Goal: Task Accomplishment & Management: Manage account settings

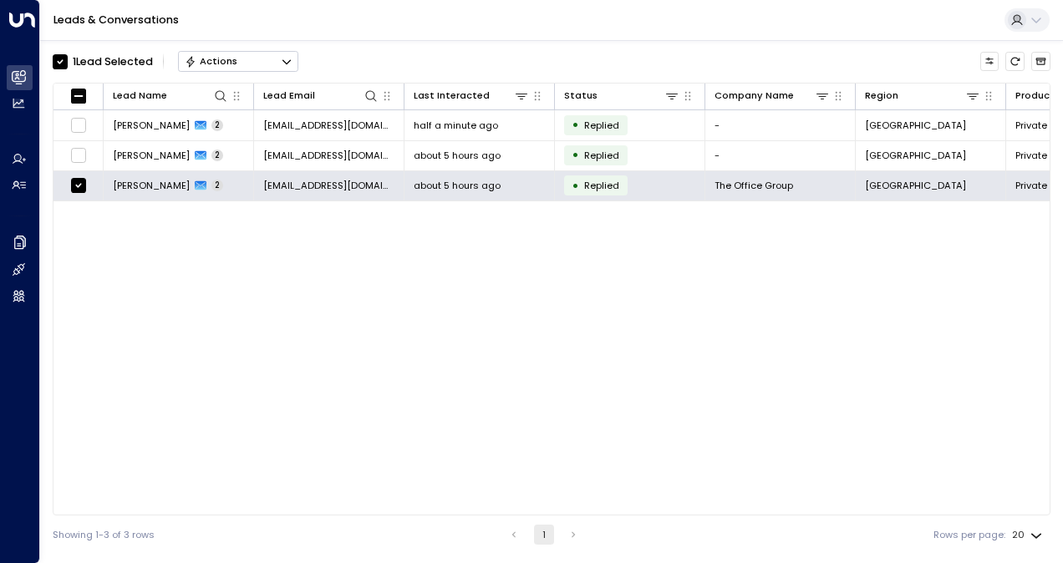
click at [239, 64] on button "Actions" at bounding box center [238, 61] width 120 height 20
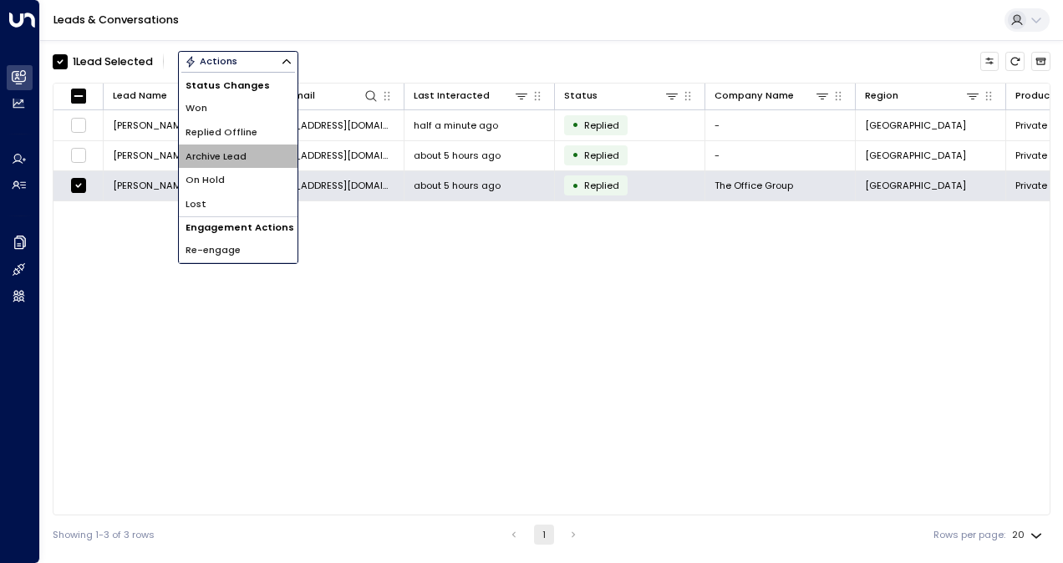
click at [226, 149] on li "Archive Lead" at bounding box center [238, 157] width 119 height 24
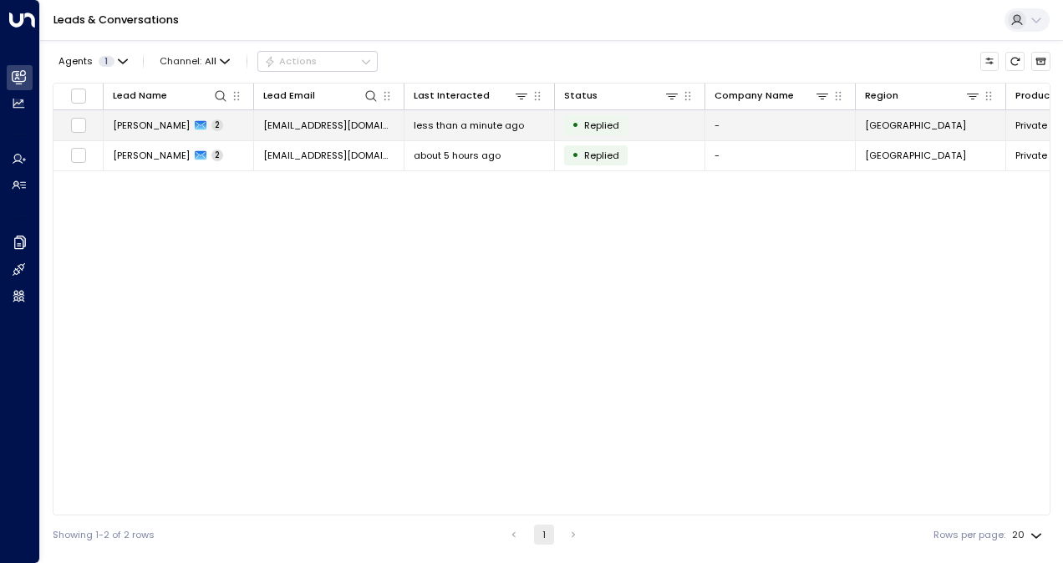
click at [149, 115] on td "[PERSON_NAME] 2" at bounding box center [179, 124] width 150 height 29
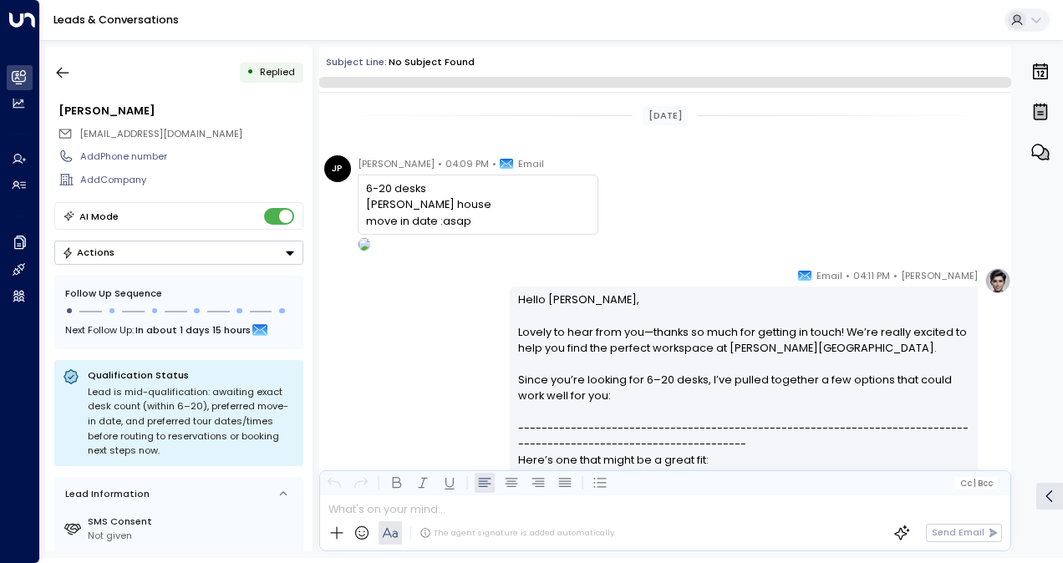
scroll to position [858, 0]
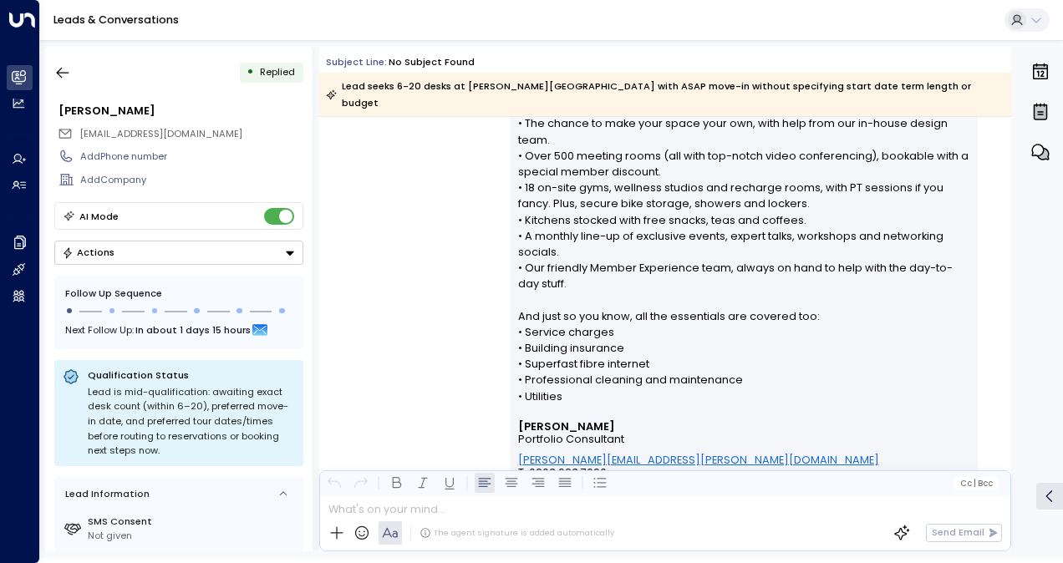
click at [1018, 414] on div "0" at bounding box center [1039, 299] width 43 height 505
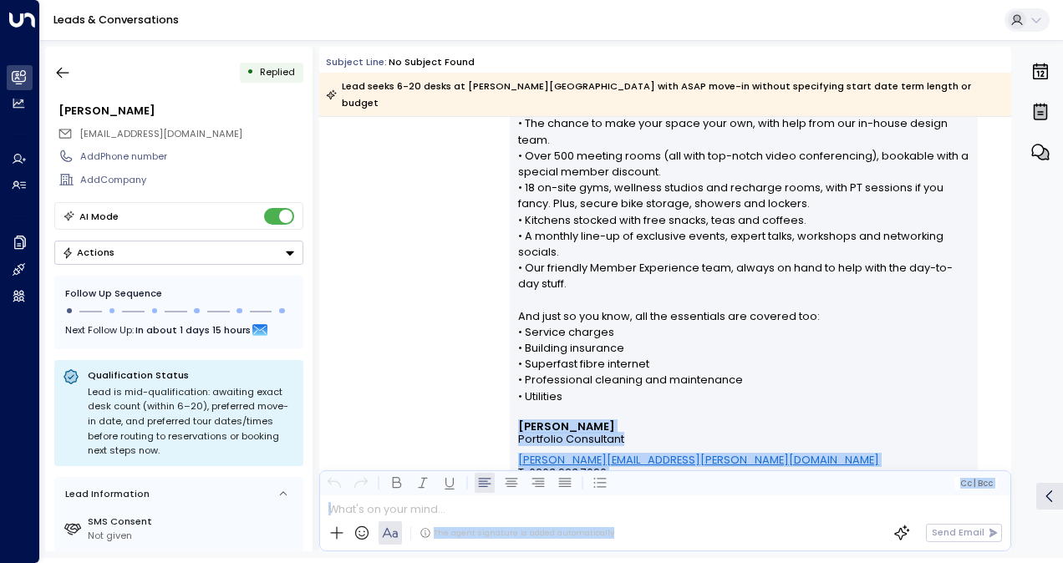
drag, startPoint x: 1006, startPoint y: 431, endPoint x: 1028, endPoint y: 241, distance: 191.8
click at [1028, 241] on div "• Replied [PERSON_NAME] [EMAIL_ADDRESS][DOMAIN_NAME] Add Phone number Add Compa…" at bounding box center [554, 299] width 1018 height 505
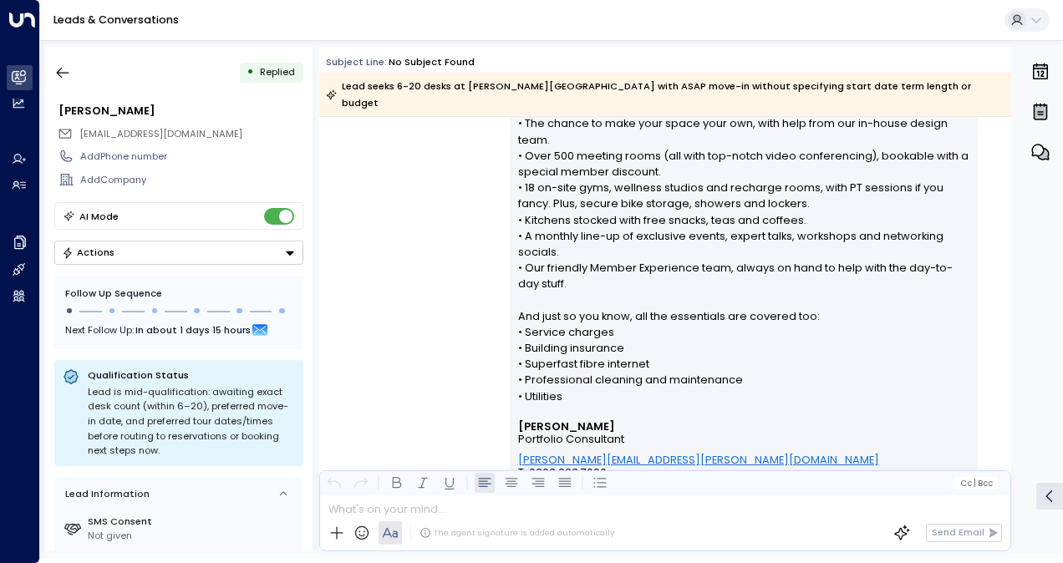
drag, startPoint x: 1028, startPoint y: 241, endPoint x: 1016, endPoint y: 196, distance: 46.6
click at [1016, 196] on div "• Replied [PERSON_NAME] [EMAIL_ADDRESS][DOMAIN_NAME] Add Phone number Add Compa…" at bounding box center [554, 299] width 1018 height 505
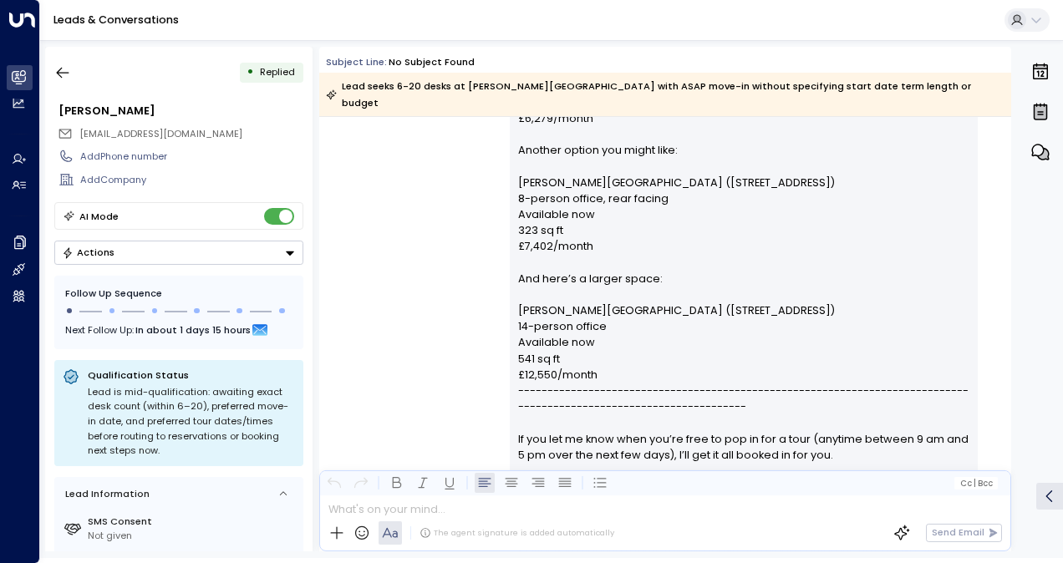
scroll to position [69, 0]
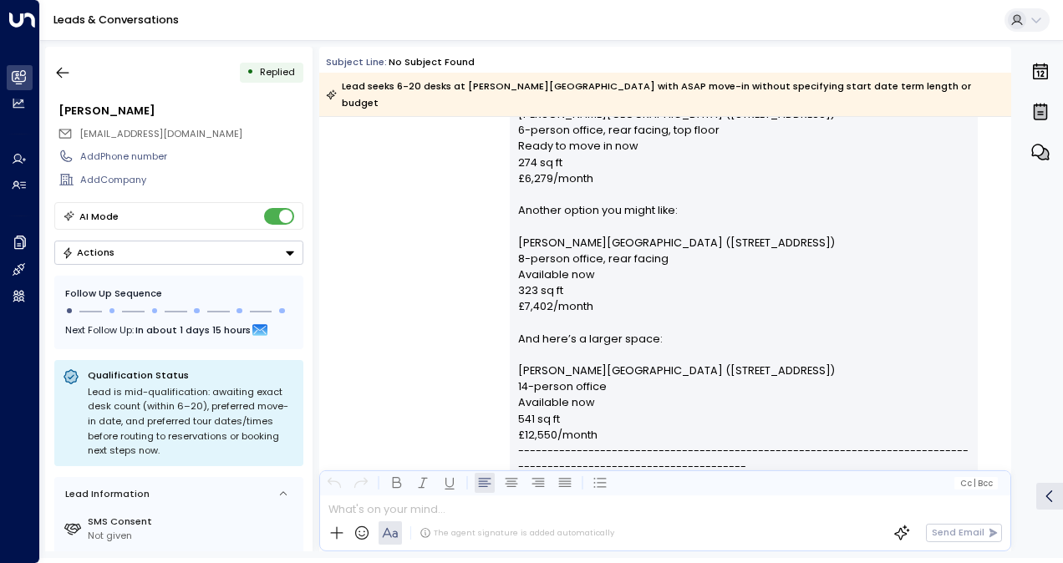
scroll to position [369, 0]
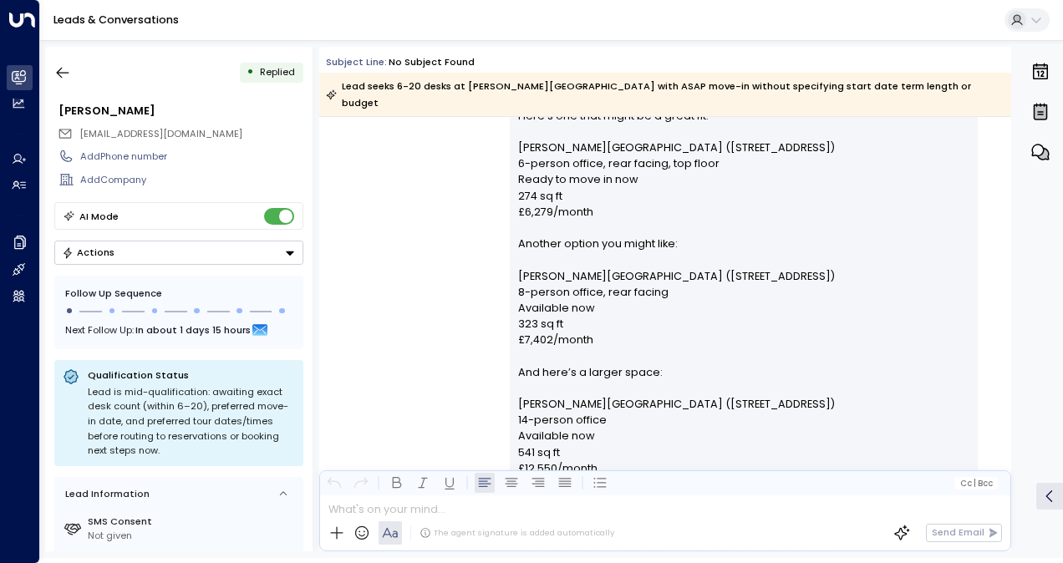
drag, startPoint x: 1006, startPoint y: 239, endPoint x: 1008, endPoint y: 219, distance: 20.1
click at [1008, 219] on div "[DATE] [PERSON_NAME] • 04:09 PM • Email 6-20 desks [PERSON_NAME] house move in …" at bounding box center [665, 334] width 692 height 435
click at [717, 211] on p "Hello [PERSON_NAME], Lovely to hear from you—thanks so much for getting in touc…" at bounding box center [744, 428] width 452 height 962
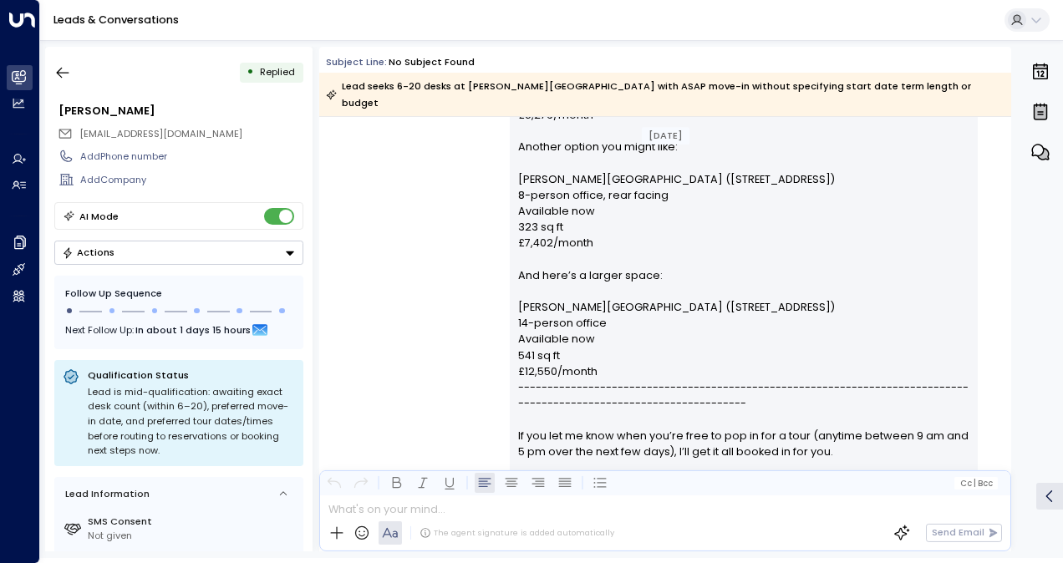
scroll to position [493, 0]
